Goal: Task Accomplishment & Management: Use online tool/utility

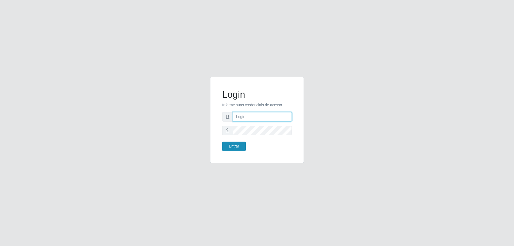
type input "[EMAIL_ADDRESS][DOMAIN_NAME]"
click at [238, 145] on button "Entrar" at bounding box center [234, 146] width 24 height 9
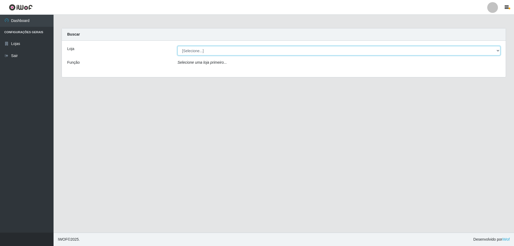
click at [225, 51] on select "[Selecione...] SuperShow Bis - [GEOGRAPHIC_DATA]" at bounding box center [338, 50] width 323 height 9
select select "59"
click at [177, 46] on select "[Selecione...] SuperShow Bis - [GEOGRAPHIC_DATA]" at bounding box center [338, 50] width 323 height 9
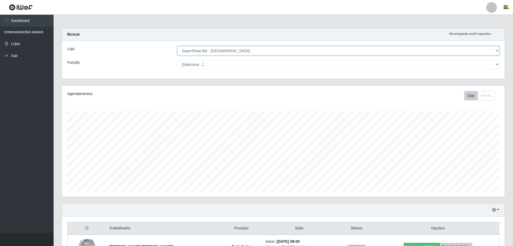
scroll to position [62, 0]
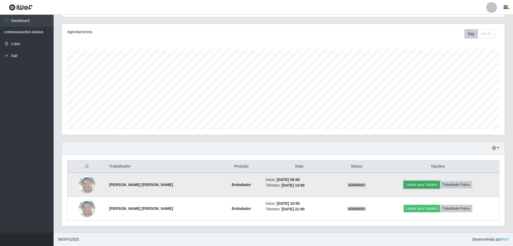
click at [428, 185] on button "Liberar para Trabalho" at bounding box center [421, 184] width 36 height 7
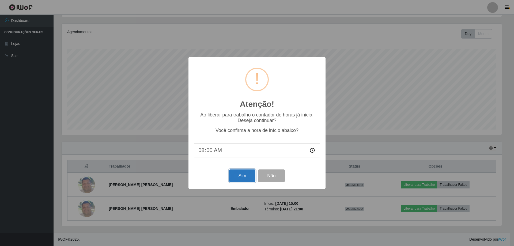
click at [237, 177] on button "Sim" at bounding box center [242, 175] width 26 height 13
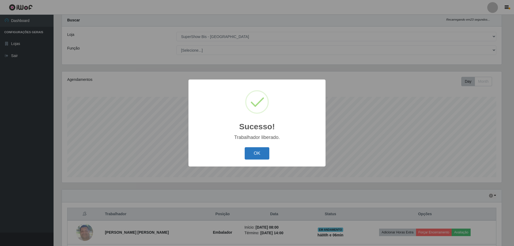
click at [259, 153] on button "OK" at bounding box center [257, 153] width 25 height 13
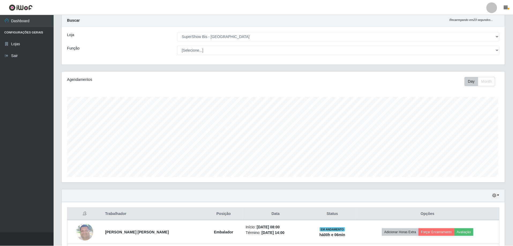
scroll to position [111, 442]
